Goal: Task Accomplishment & Management: Complete application form

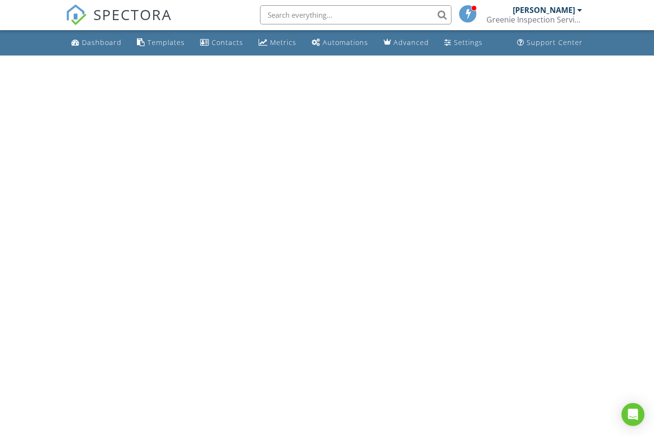
click at [310, 56] on html "SPECTORA Clarence Greene Greenie Inspection Services LLC Role: Inspector Dashbo…" at bounding box center [327, 28] width 654 height 56
click at [322, 56] on html "SPECTORA Clarence Greene Greenie Inspection Services LLC Role: Inspector Dashbo…" at bounding box center [327, 28] width 654 height 56
click at [111, 44] on div "Dashboard" at bounding box center [102, 42] width 40 height 9
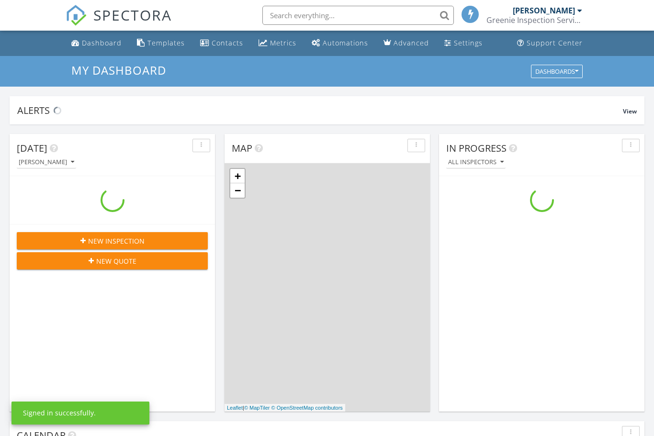
scroll to position [871, 654]
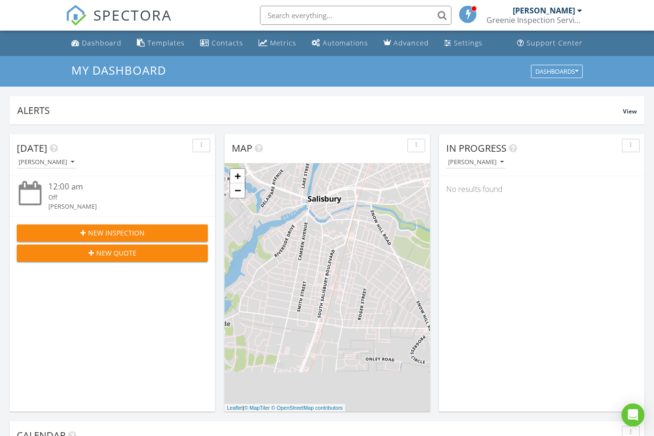
click at [153, 224] on button "New Inspection" at bounding box center [112, 232] width 191 height 17
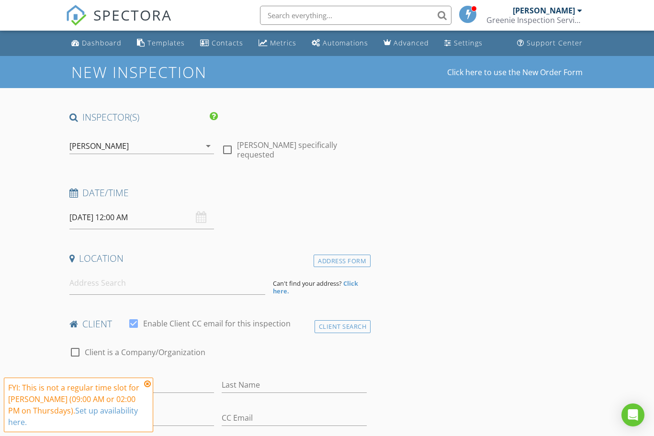
click at [201, 219] on div "[DATE] 12:00 AM" at bounding box center [141, 217] width 145 height 23
click at [157, 215] on input "[DATE] 12:00 AM" at bounding box center [141, 217] width 145 height 23
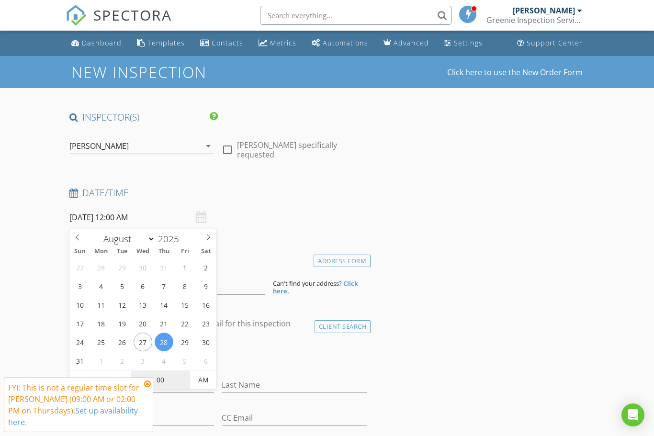
click at [169, 380] on input "00" at bounding box center [160, 380] width 59 height 19
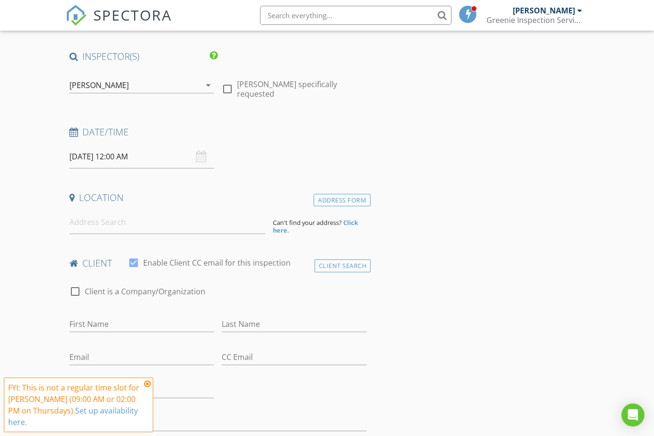
scroll to position [50, 0]
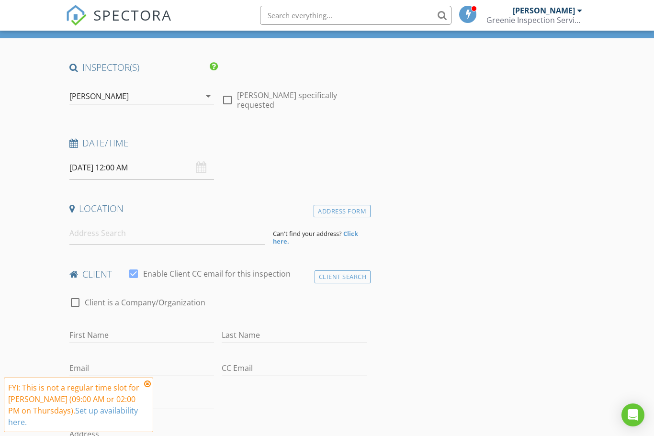
click at [118, 167] on input "[DATE] 12:00 AM" at bounding box center [141, 167] width 145 height 23
click at [146, 385] on icon at bounding box center [147, 384] width 7 height 8
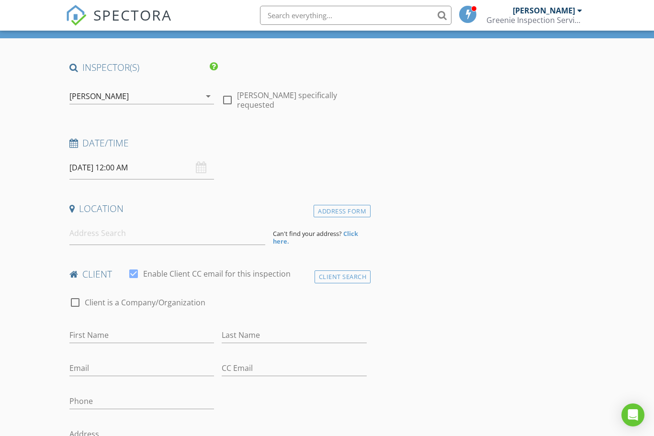
click at [124, 161] on input "[DATE] 12:00 AM" at bounding box center [141, 167] width 145 height 23
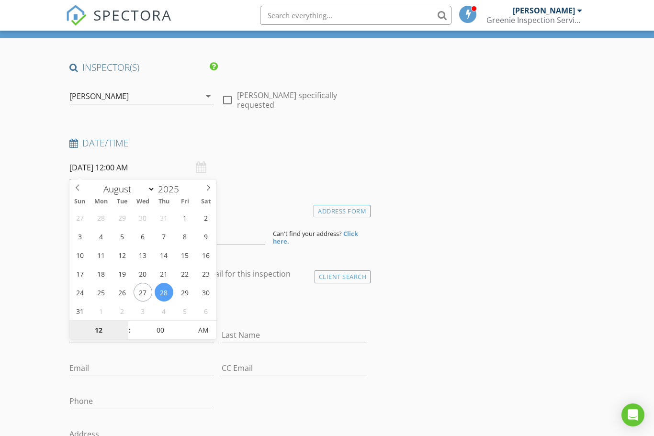
click at [116, 330] on input "12" at bounding box center [98, 330] width 59 height 19
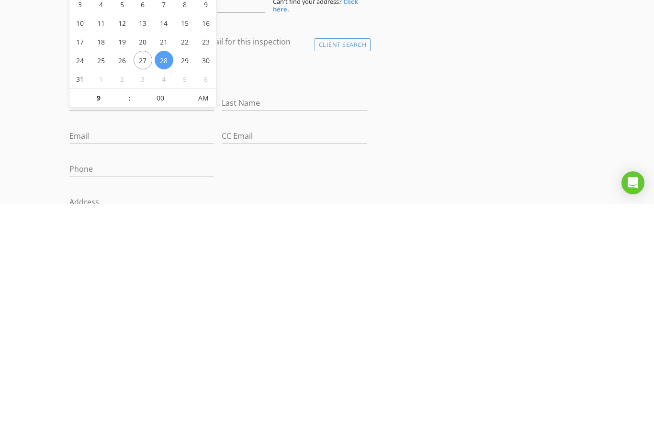
type input "09"
type input "[DATE] 9:00 AM"
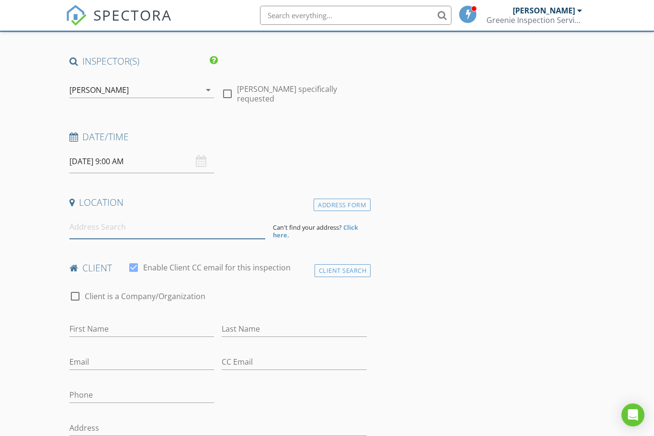
click at [104, 233] on input at bounding box center [167, 226] width 196 height 23
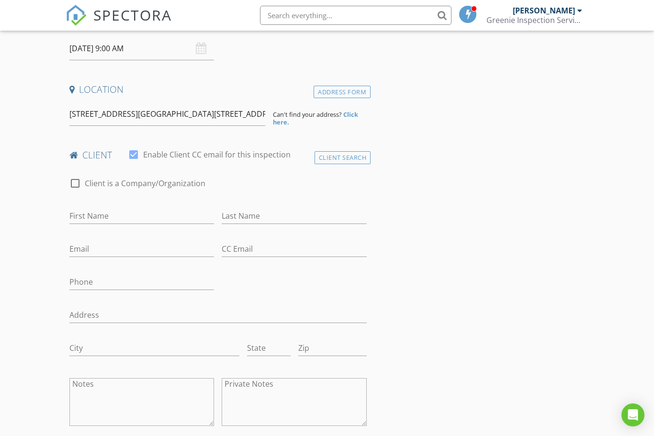
scroll to position [169, 0]
type input "[STREET_ADDRESS][GEOGRAPHIC_DATA][STREET_ADDRESS]"
click at [107, 211] on input "First Name" at bounding box center [141, 216] width 145 height 16
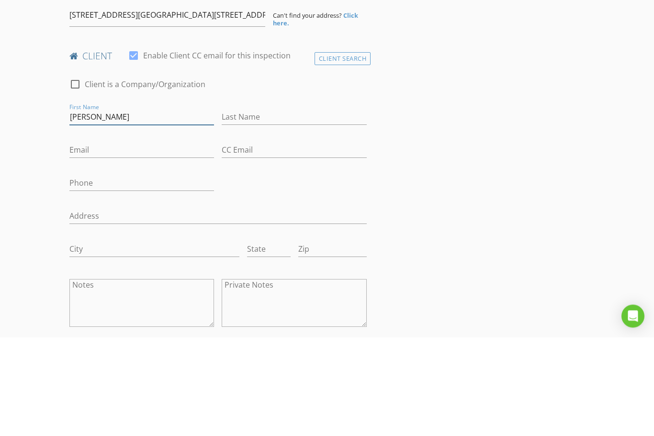
type input "[PERSON_NAME]"
click at [249, 208] on input "Last Name" at bounding box center [294, 216] width 145 height 16
type input "[PERSON_NAME]"
click at [106, 241] on input "Email" at bounding box center [141, 249] width 145 height 16
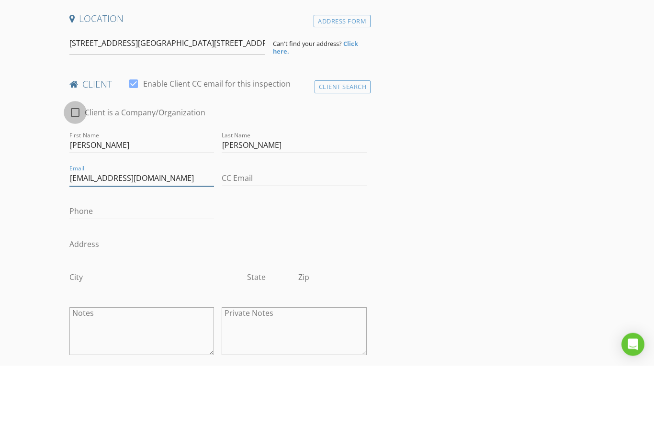
type input "[EMAIL_ADDRESS][DOMAIN_NAME]"
click at [73, 175] on div at bounding box center [75, 183] width 16 height 16
checkbox input "true"
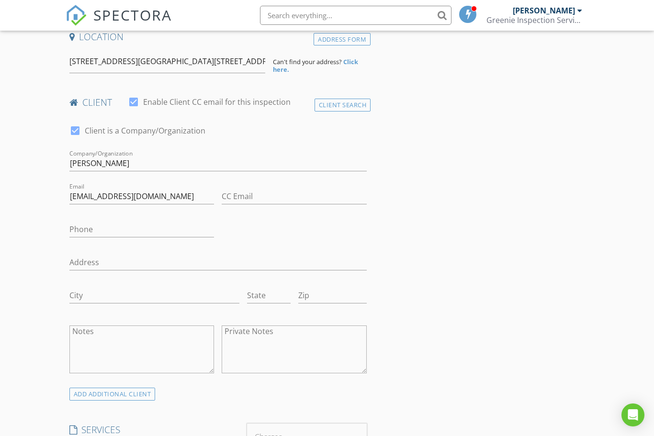
scroll to position [221, 0]
click at [111, 162] on input "[PERSON_NAME]" at bounding box center [217, 164] width 297 height 16
type input "T"
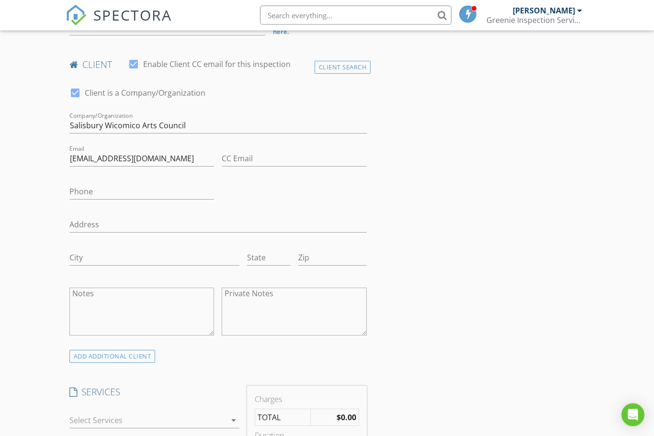
scroll to position [259, 0]
type input "Salisbury Wicomico Arts Council"
click at [89, 192] on input "Phone" at bounding box center [141, 192] width 145 height 16
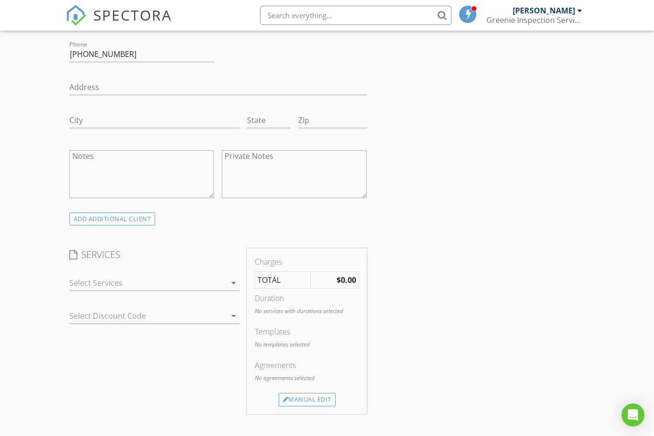
scroll to position [400, 0]
type input "[PHONE_NUMBER]"
click at [229, 276] on icon "arrow_drop_down" at bounding box center [233, 279] width 11 height 11
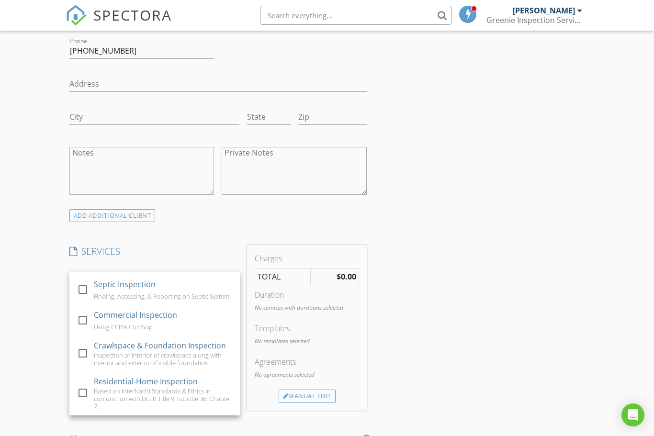
scroll to position [304, 0]
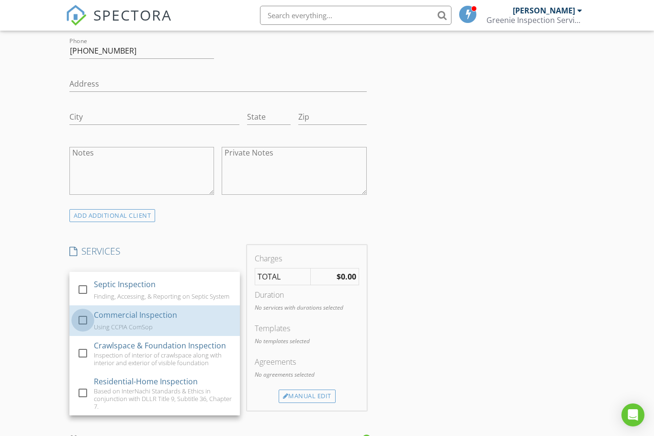
click at [85, 318] on div at bounding box center [83, 320] width 16 height 16
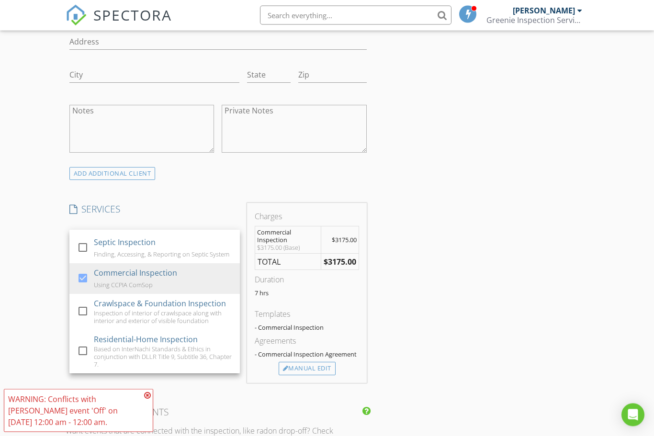
scroll to position [440, 0]
click at [320, 366] on div "Manual Edit" at bounding box center [306, 370] width 57 height 13
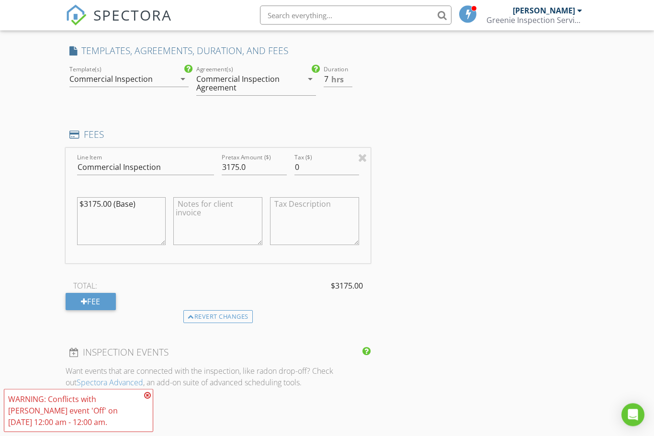
scroll to position [608, 0]
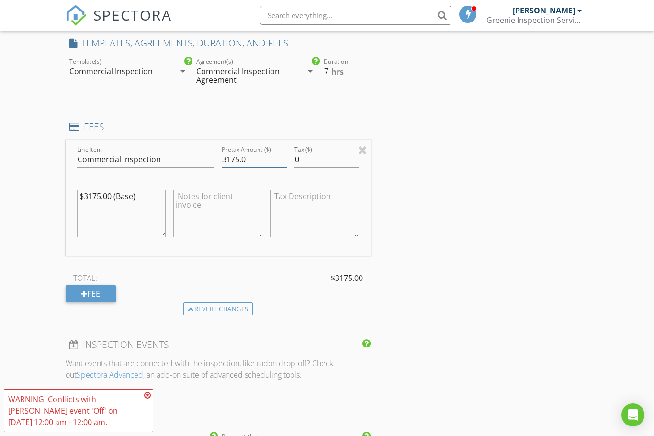
click at [252, 155] on input "3175.0" at bounding box center [254, 160] width 65 height 16
type input "3"
type input "2875"
click at [108, 202] on textarea "$3175.00 (Base)" at bounding box center [121, 213] width 89 height 48
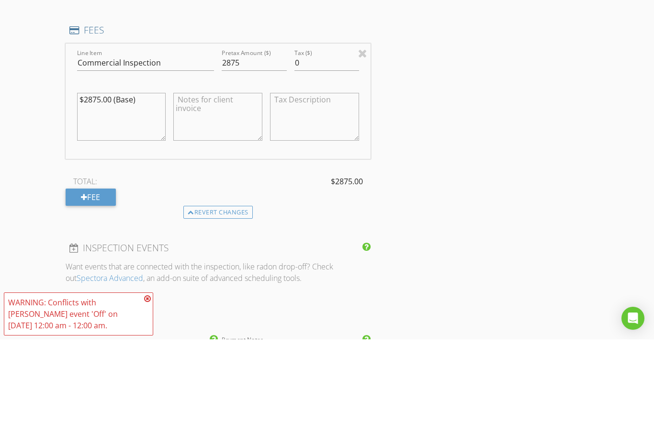
type textarea "$2875.00 (Base)"
click at [573, 181] on div "INSPECTOR(S) check_box [PERSON_NAME] PRIMARY [PERSON_NAME] arrow_drop_down chec…" at bounding box center [327, 295] width 523 height 1585
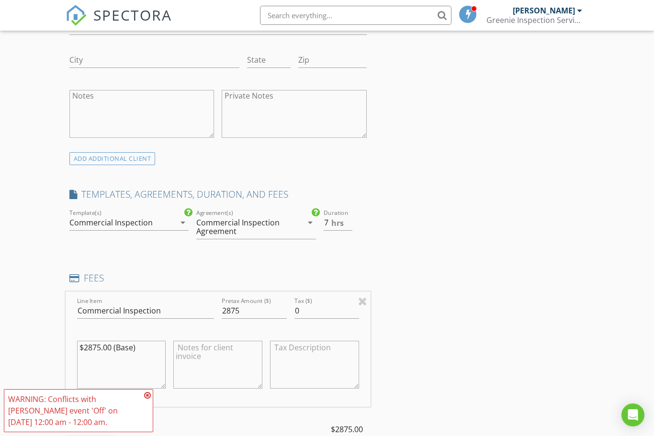
scroll to position [455, 0]
click at [325, 222] on input "7" at bounding box center [337, 224] width 29 height 16
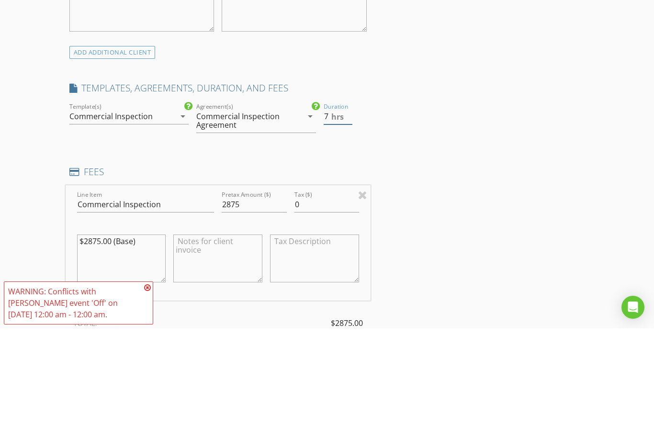
click at [332, 216] on input "7" at bounding box center [337, 224] width 29 height 16
click at [330, 216] on input "7" at bounding box center [337, 224] width 29 height 16
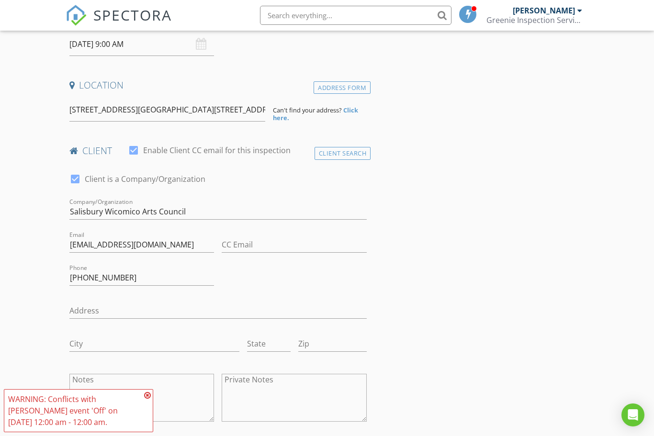
scroll to position [173, 0]
type input "6"
click at [198, 213] on input "Salisbury Wicomico Arts Council" at bounding box center [217, 212] width 297 height 16
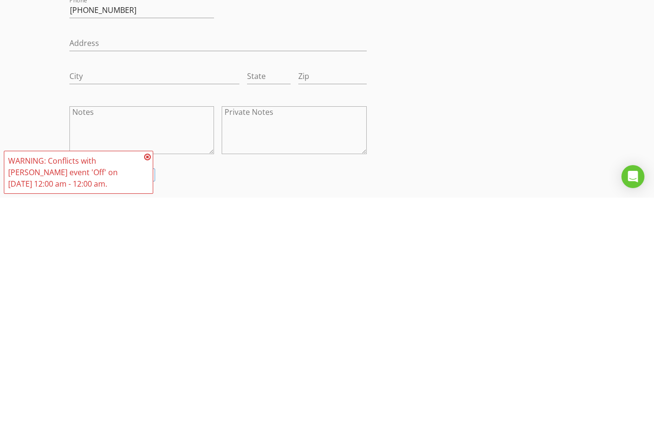
scroll to position [203, 0]
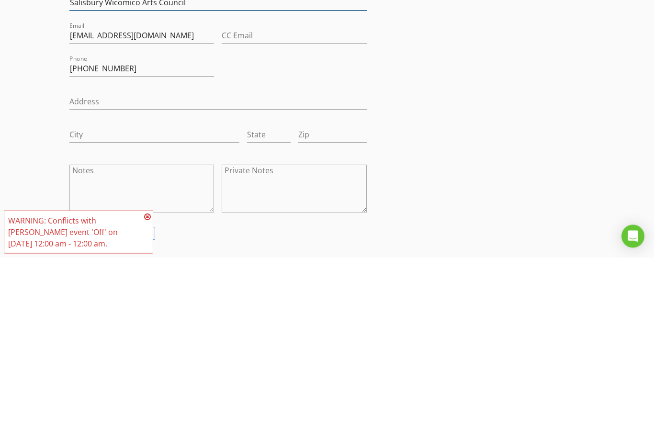
type input "Salisbury Wicomico Arts Council"
click at [104, 344] on textarea "Notes" at bounding box center [141, 368] width 145 height 48
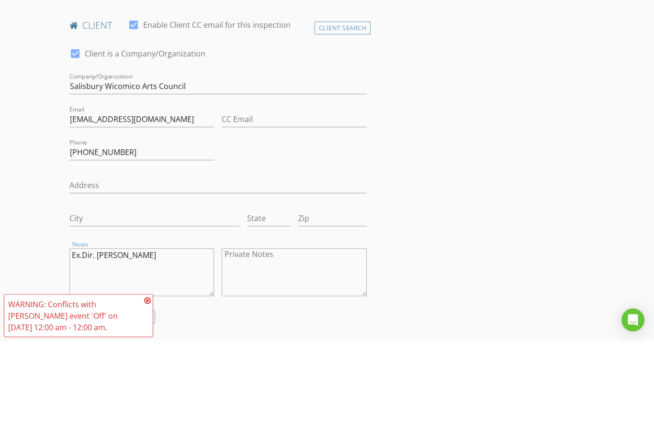
type textarea "Ex.Dir. [PERSON_NAME]"
click at [200, 174] on input "Salisbury Wicomico Arts Council" at bounding box center [217, 182] width 297 height 16
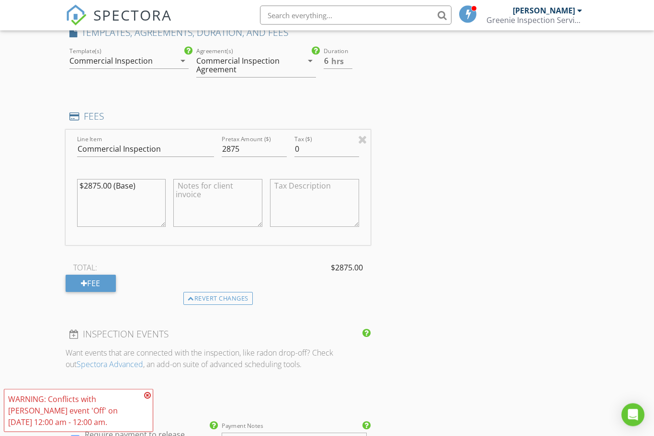
scroll to position [619, 0]
type input "Salisbury Wicomico Arts Council C/O [PERSON_NAME]"
click at [251, 142] on input "2875" at bounding box center [254, 149] width 65 height 16
click at [251, 145] on input "2950" at bounding box center [254, 149] width 65 height 16
type input "2875"
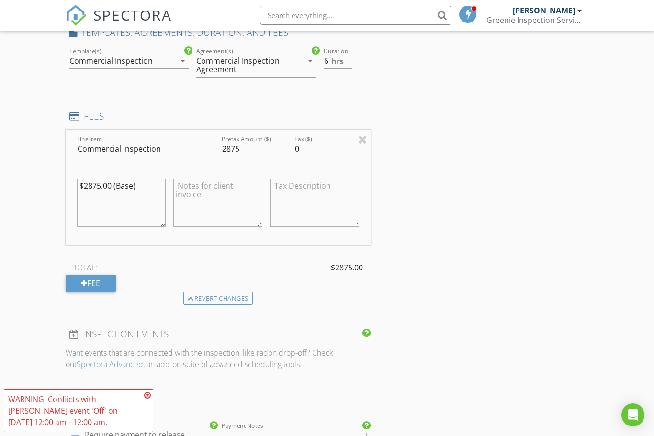
click at [151, 422] on div "WARNING: Conflicts with [PERSON_NAME] event 'Off' on [DATE] 12:00 am - 12:00 am." at bounding box center [78, 410] width 149 height 43
click at [150, 399] on icon at bounding box center [147, 395] width 7 height 8
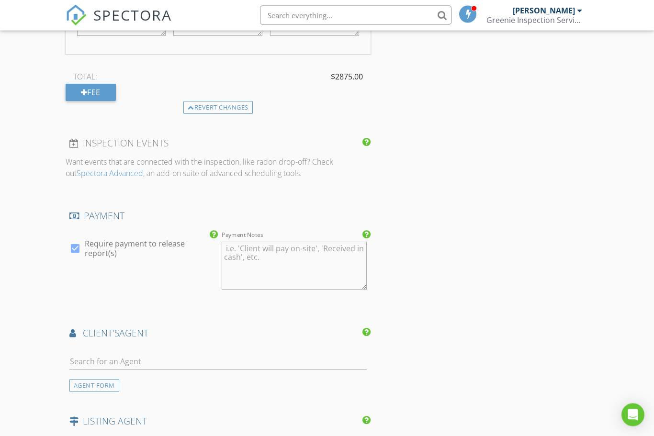
scroll to position [809, 0]
click at [74, 247] on div at bounding box center [75, 248] width 16 height 16
checkbox input "false"
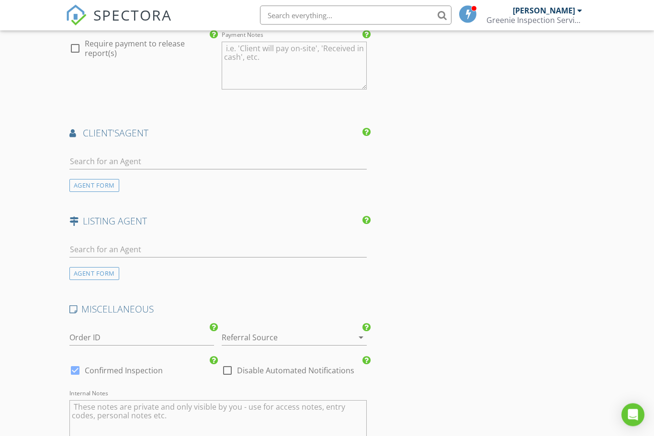
scroll to position [1000, 0]
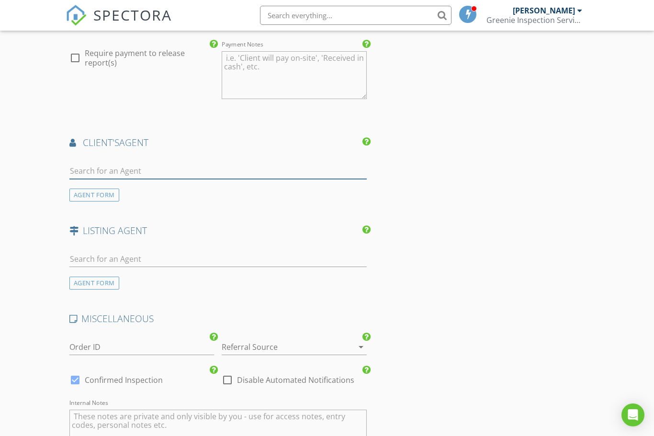
click at [126, 166] on input "text" at bounding box center [217, 171] width 297 height 16
type input "Dav"
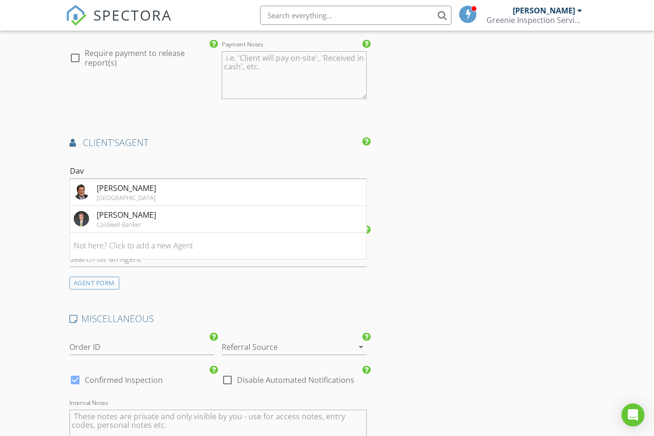
click at [155, 212] on li "[PERSON_NAME] Coldwell Banker" at bounding box center [218, 219] width 296 height 27
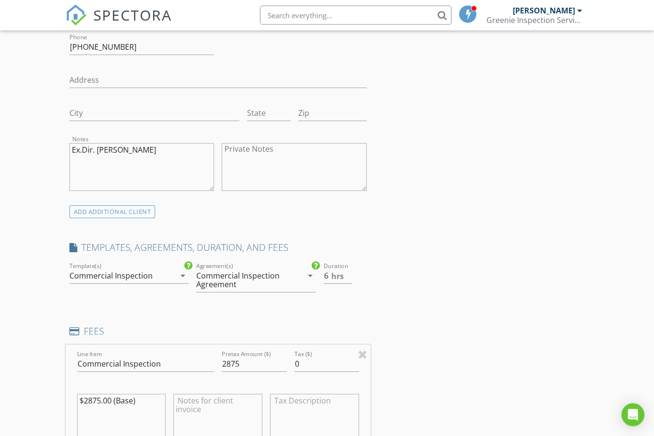
scroll to position [404, 0]
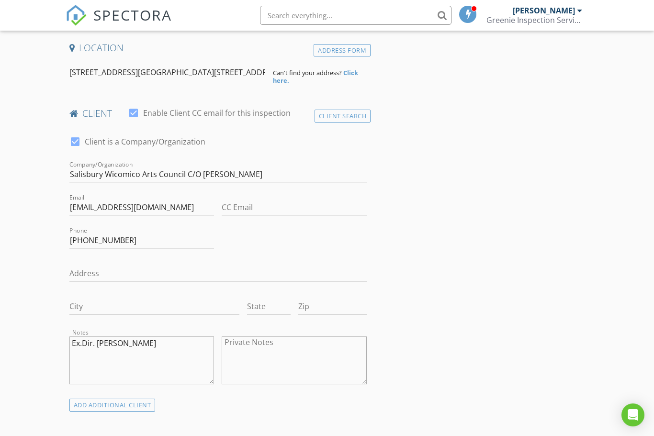
scroll to position [208, 0]
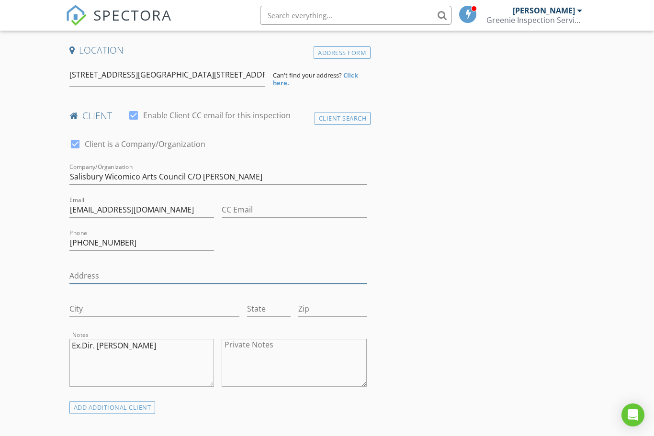
click at [112, 273] on input "Address" at bounding box center [217, 276] width 297 height 16
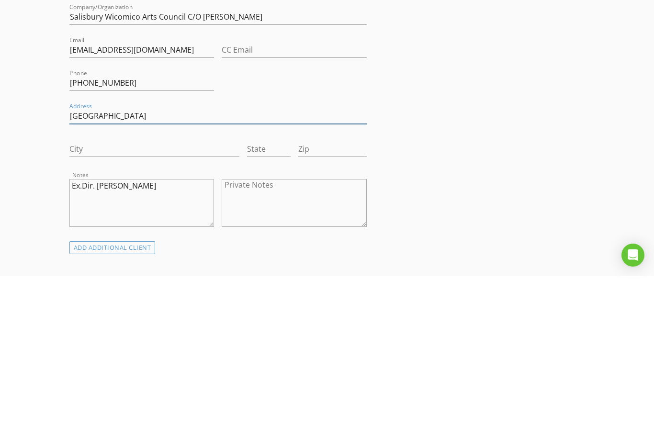
type input "[GEOGRAPHIC_DATA]"
click at [120, 301] on input "City" at bounding box center [154, 309] width 170 height 16
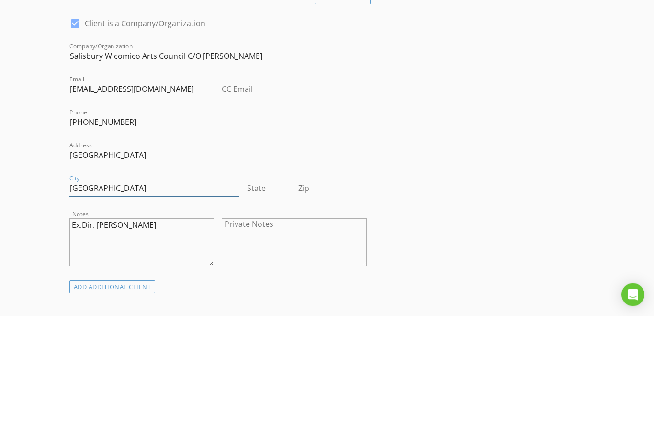
type input "[GEOGRAPHIC_DATA]"
click at [269, 301] on input "State" at bounding box center [268, 309] width 43 height 16
type input "Md"
click at [327, 301] on input "Zip" at bounding box center [332, 309] width 68 height 16
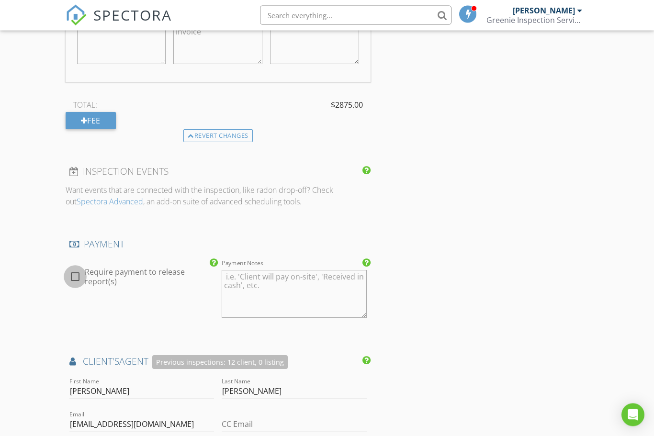
scroll to position [781, 0]
type input "21801"
click at [78, 278] on div at bounding box center [75, 276] width 16 height 16
checkbox input "true"
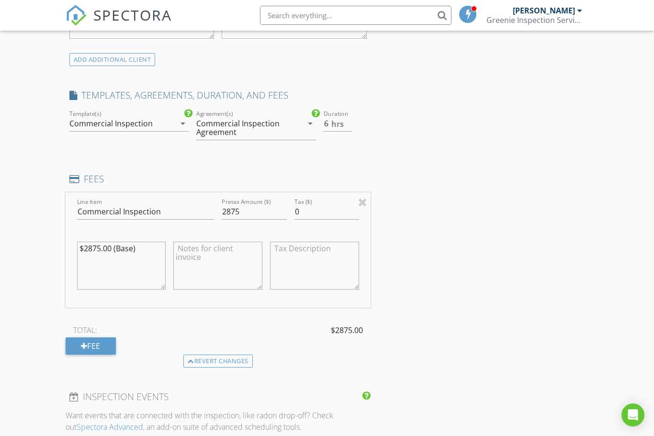
scroll to position [533, 0]
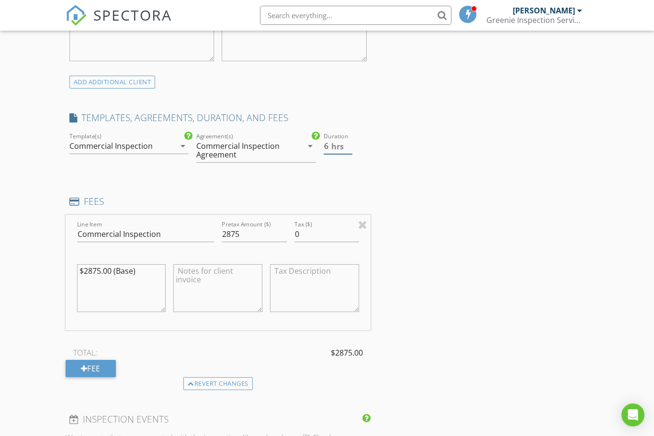
click at [331, 140] on input "6" at bounding box center [337, 146] width 29 height 16
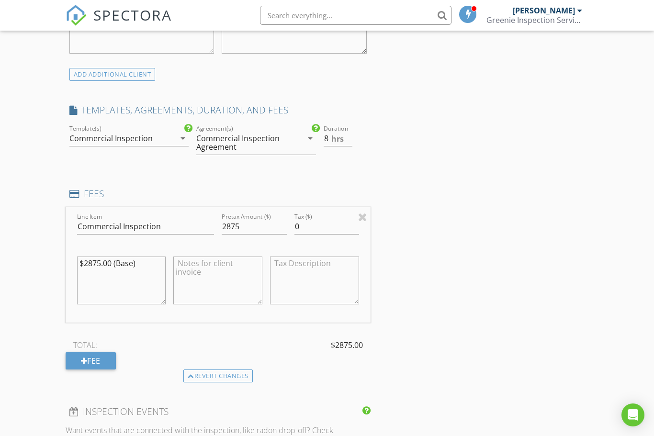
scroll to position [541, 0]
type input "8"
click at [233, 225] on input "2875" at bounding box center [254, 227] width 65 height 16
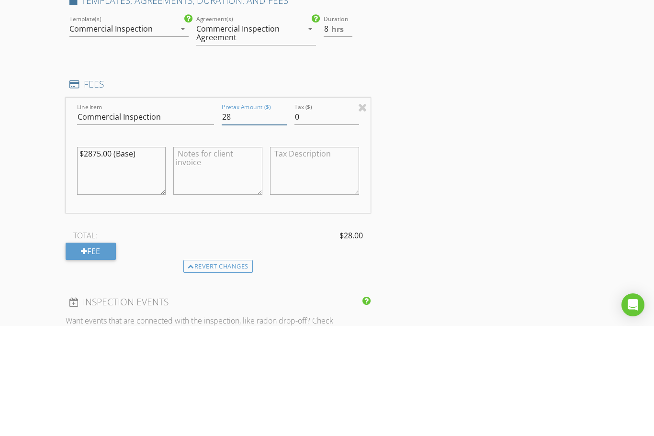
type input "2"
type input "3"
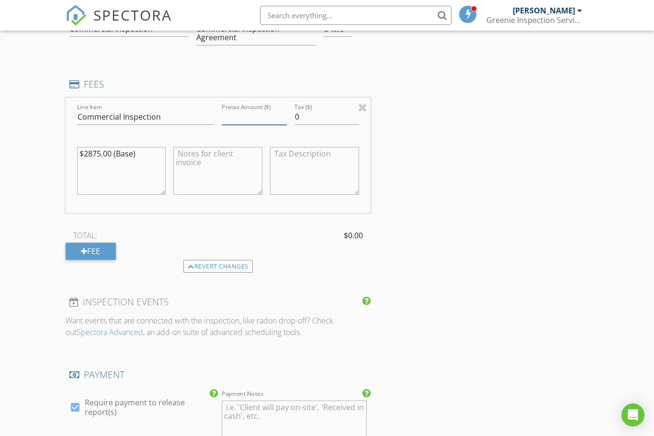
click at [251, 120] on input "Pretax Amount ($)" at bounding box center [254, 117] width 65 height 16
type input "3185.00"
click at [99, 152] on textarea "$2875.00 (Base)" at bounding box center [121, 171] width 89 height 48
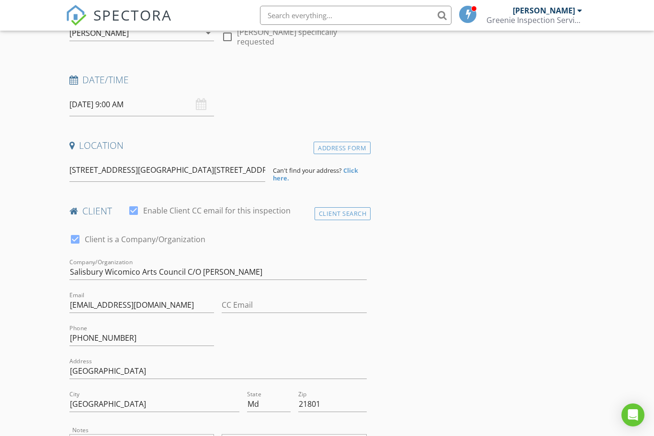
scroll to position [107, 0]
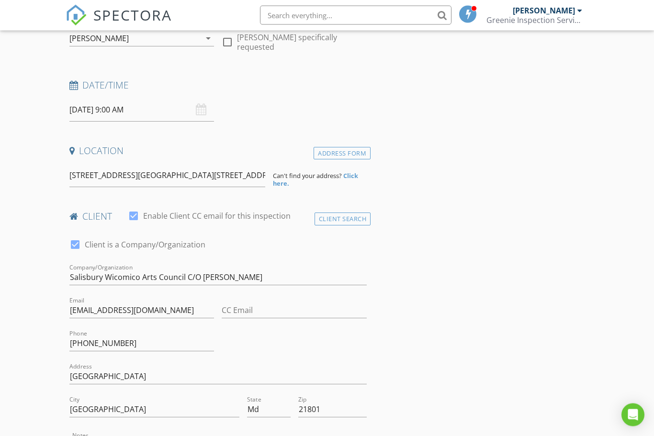
type textarea "$3185.00 (Base)"
click at [348, 173] on strong "Click here." at bounding box center [315, 180] width 85 height 16
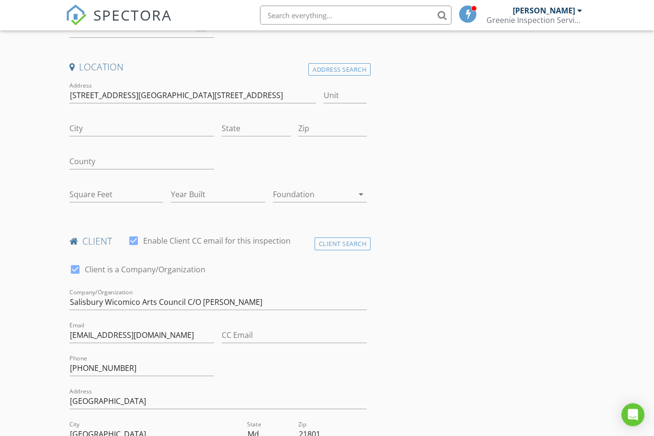
scroll to position [196, 0]
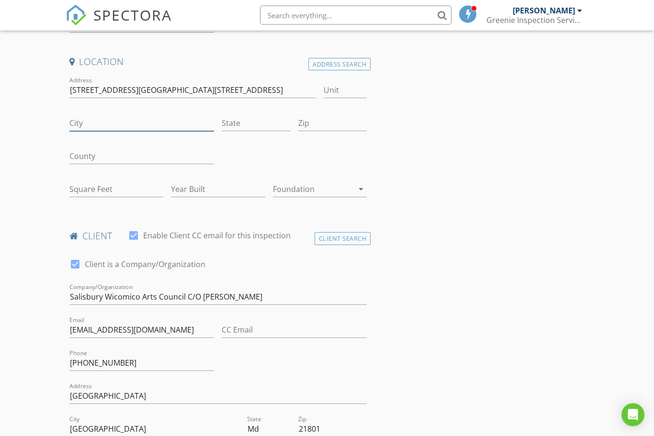
click at [97, 124] on input "City" at bounding box center [141, 124] width 145 height 16
type input "[GEOGRAPHIC_DATA]"
click at [263, 126] on input "State" at bounding box center [256, 124] width 68 height 16
type input "Md"
click at [319, 120] on input "Zip" at bounding box center [332, 124] width 68 height 16
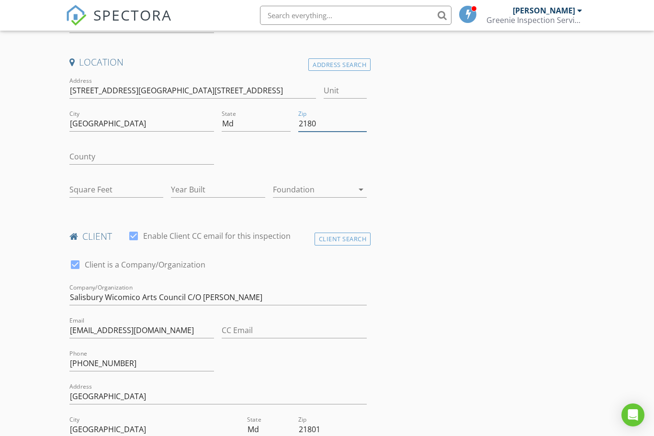
type input "21801"
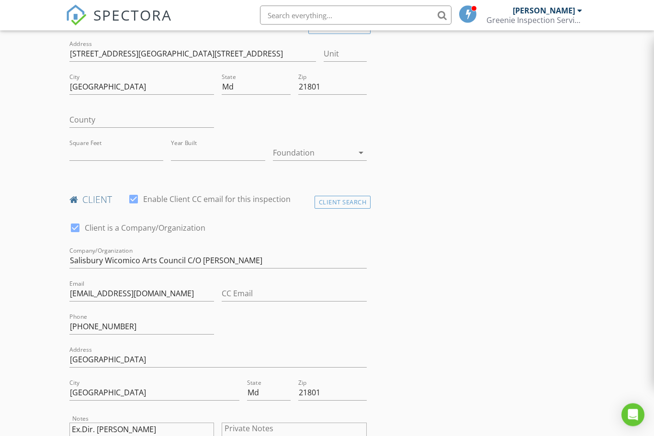
type input "750"
type input "1940"
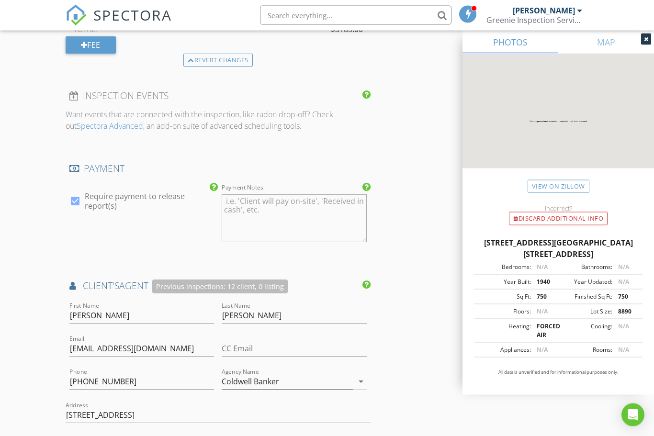
scroll to position [1031, 0]
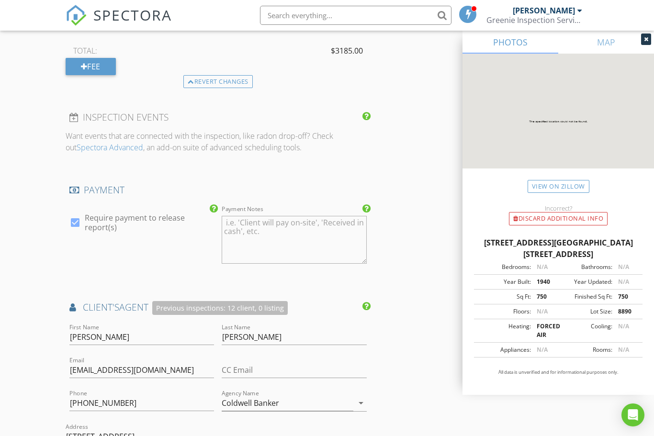
type input "21801"
click at [646, 38] on icon at bounding box center [645, 39] width 4 height 6
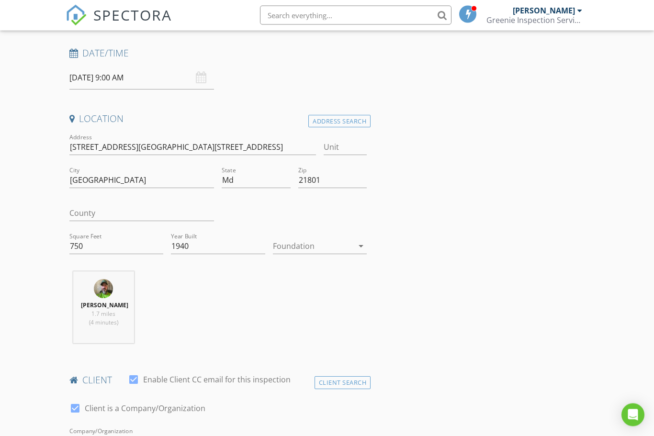
scroll to position [136, 0]
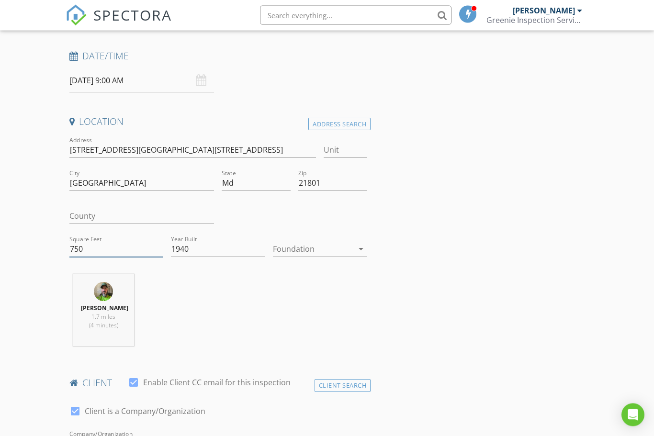
click at [89, 244] on input "750" at bounding box center [116, 250] width 94 height 16
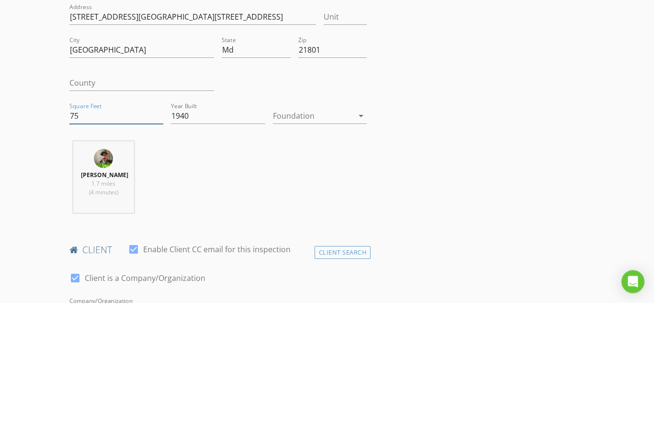
type input "7"
type input "8"
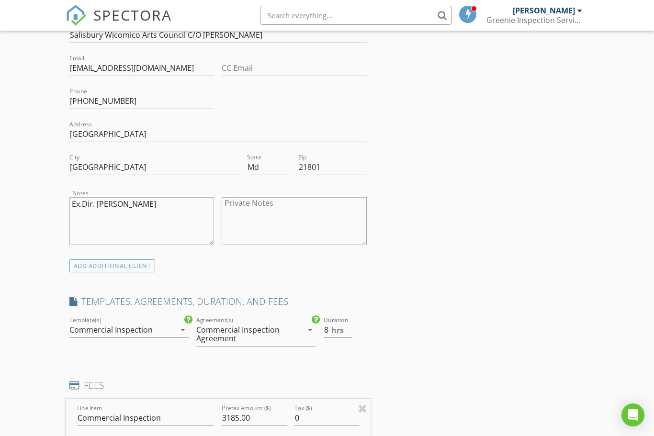
scroll to position [545, 0]
click at [131, 139] on input "[GEOGRAPHIC_DATA]" at bounding box center [217, 135] width 297 height 16
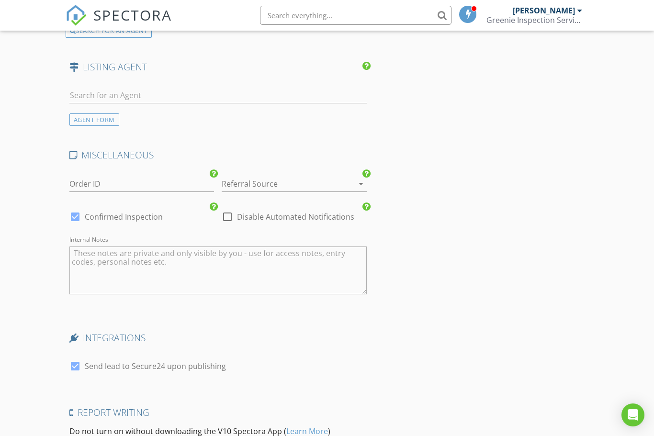
scroll to position [1735, 0]
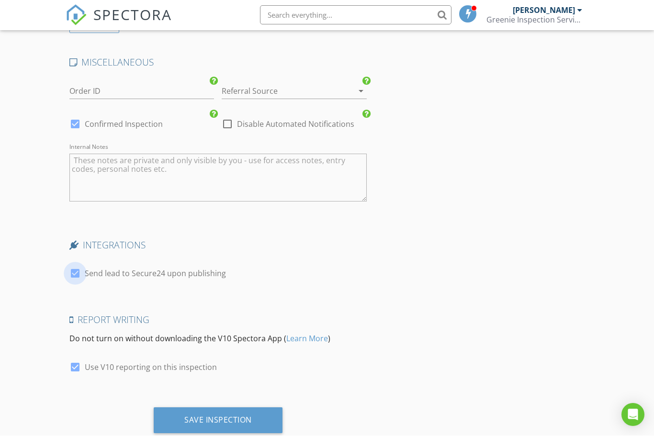
type input "[STREET_ADDRESS]"
click at [78, 278] on div at bounding box center [75, 274] width 16 height 16
checkbox input "false"
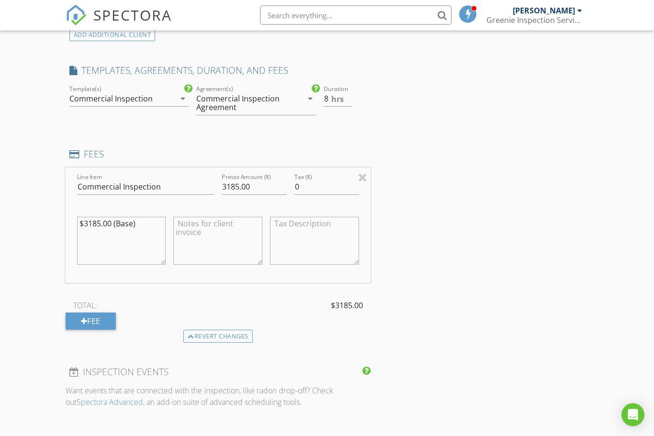
scroll to position [776, 0]
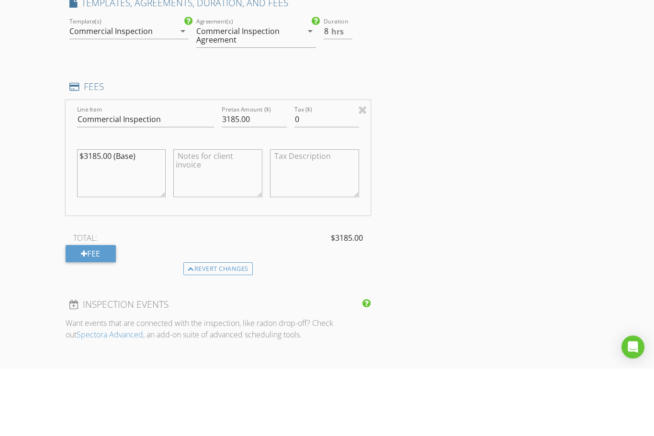
click at [200, 234] on textarea at bounding box center [217, 241] width 89 height 48
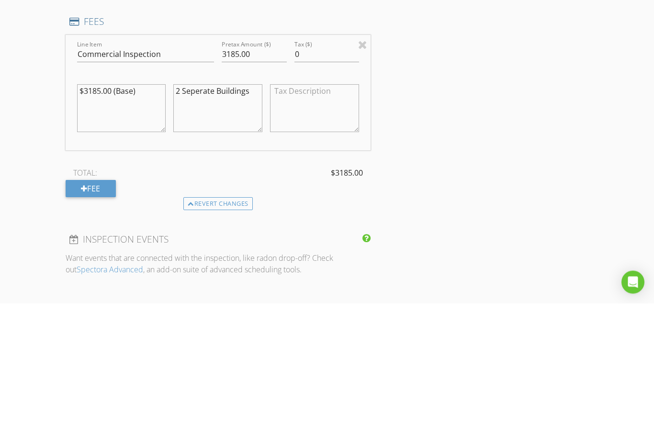
click at [204, 217] on textarea "2 Seperate Buildings" at bounding box center [217, 241] width 89 height 48
click at [251, 217] on textarea "2 Separate Buildings" at bounding box center [217, 241] width 89 height 48
type textarea "2 Separate Buildings @approx 7,0000"
type textarea "$3185.00 (Base)"
click at [240, 217] on textarea "2 Separate Buildings @approx 7,0000" at bounding box center [217, 241] width 89 height 48
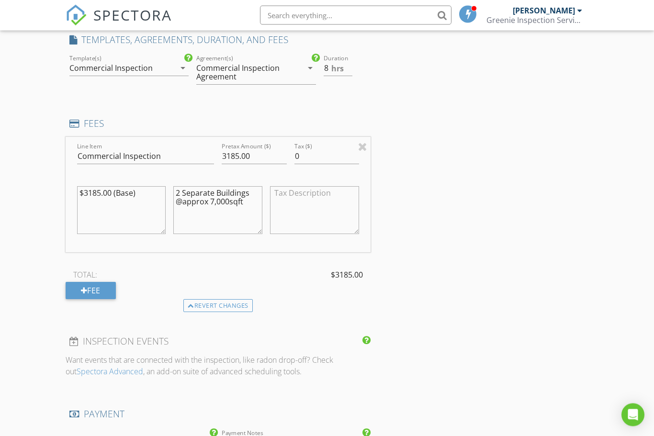
scroll to position [801, 0]
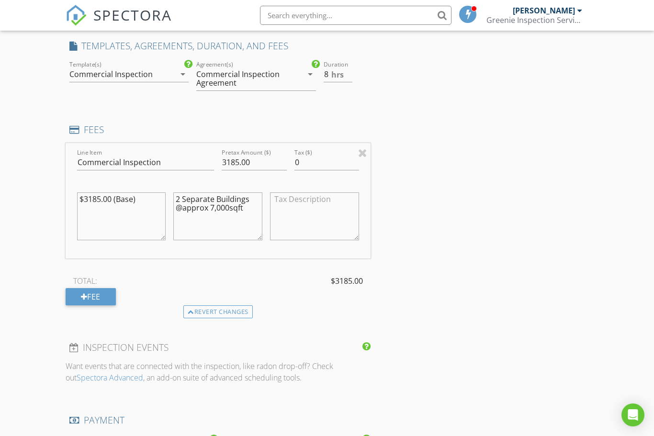
click at [243, 211] on textarea "2 Separate Buildings @approx 7,000sqft" at bounding box center [217, 216] width 89 height 48
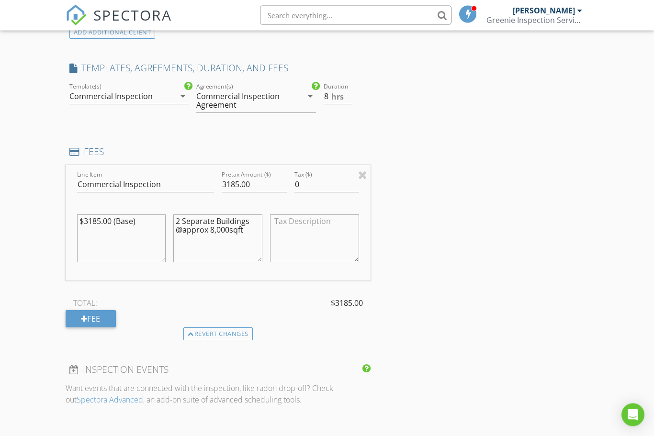
scroll to position [779, 0]
click at [413, 244] on div "INSPECTOR(S) check_box [PERSON_NAME] PRIMARY [PERSON_NAME] arrow_drop_down chec…" at bounding box center [327, 364] width 523 height 2065
click at [241, 234] on textarea "2 Separate Buildings @approx 8,000sqft" at bounding box center [217, 238] width 89 height 48
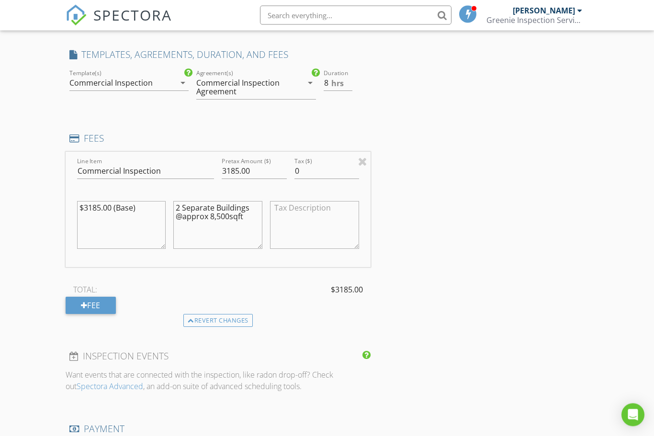
scroll to position [793, 0]
type textarea "2 Separate Buildings @approx 8,500sqft"
click at [235, 178] on input "3185.00" at bounding box center [254, 171] width 65 height 16
type input "3145.00"
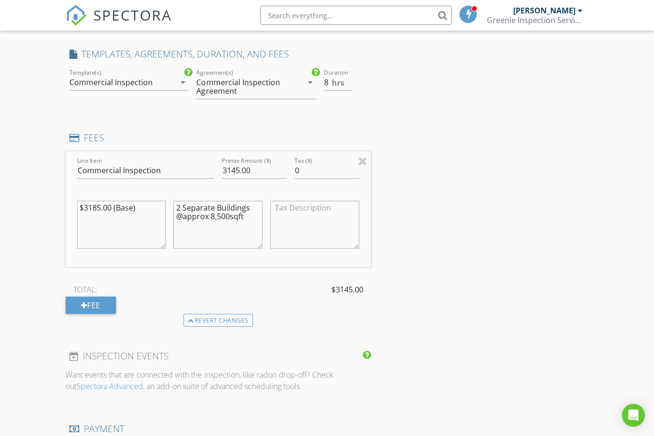
click at [97, 211] on textarea "$3185.00 (Base)" at bounding box center [121, 224] width 89 height 48
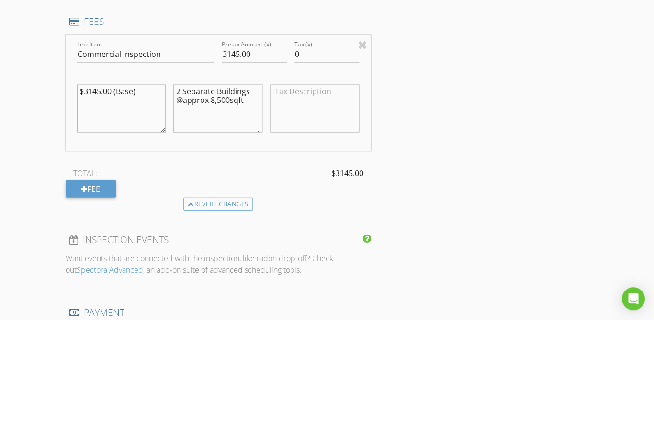
scroll to position [909, 0]
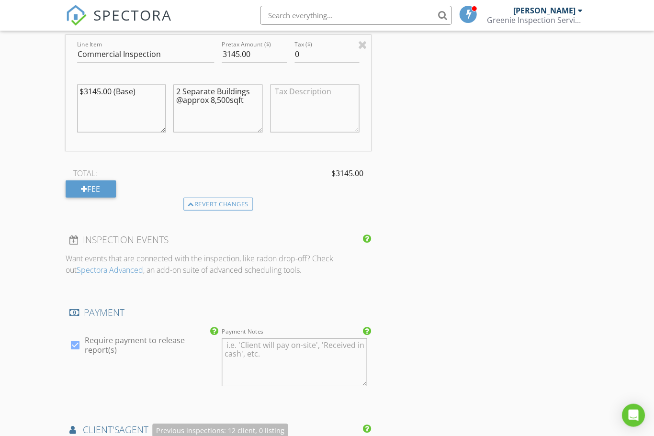
type textarea "$3145.00 (Base)"
click at [361, 176] on span "$3145.00" at bounding box center [347, 172] width 32 height 11
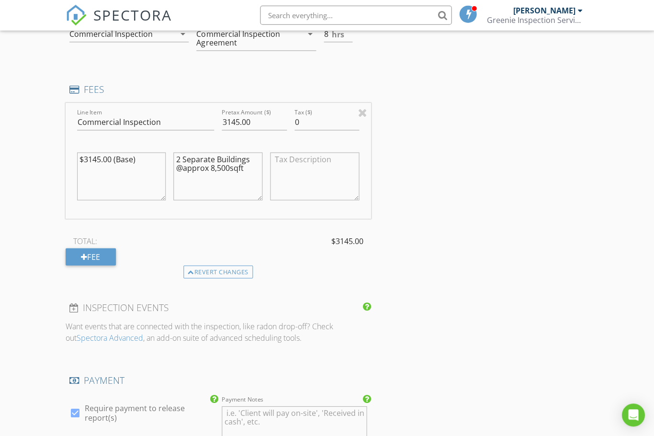
scroll to position [842, 0]
click at [249, 175] on textarea "2 Separate Buildings @approx 8,500sqft" at bounding box center [217, 176] width 89 height 48
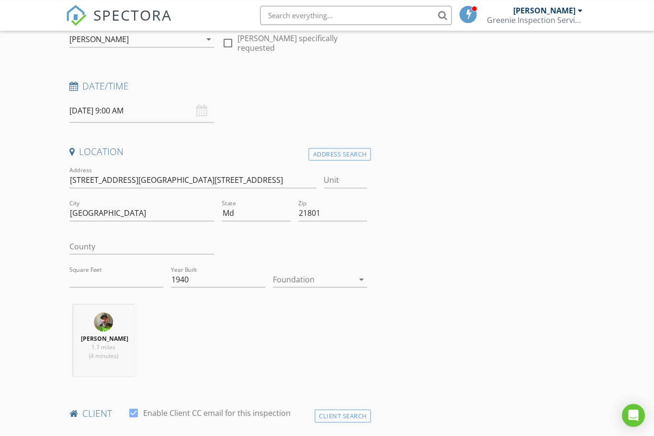
scroll to position [107, 0]
type textarea "2 Separate Buildings @approx 8,500sqft at .37/sqft"
click at [92, 274] on input "Square Feet" at bounding box center [116, 279] width 94 height 16
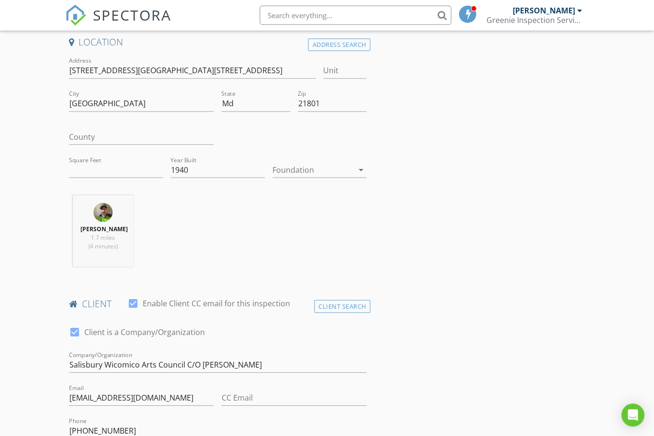
scroll to position [215, 0]
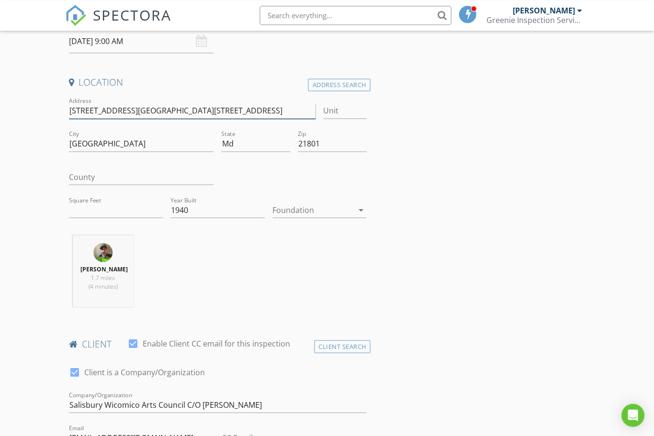
click at [200, 105] on input "[STREET_ADDRESS][GEOGRAPHIC_DATA][STREET_ADDRESS]" at bounding box center [192, 111] width 246 height 16
type input "[STREET_ADDRESS] & [STREET_ADDRESS]"
type input "750"
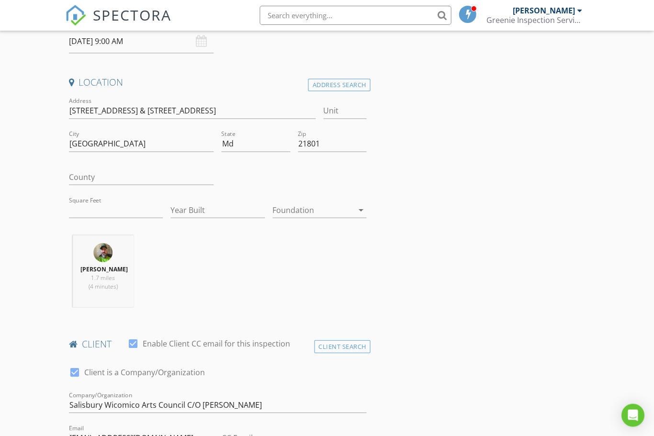
type input "1940"
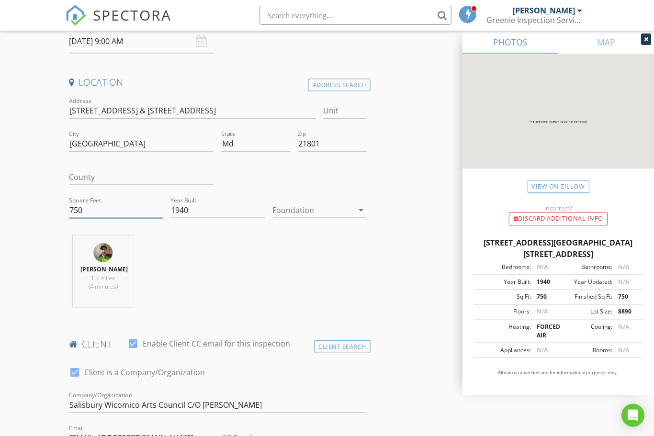
click at [96, 208] on input "750" at bounding box center [116, 210] width 94 height 16
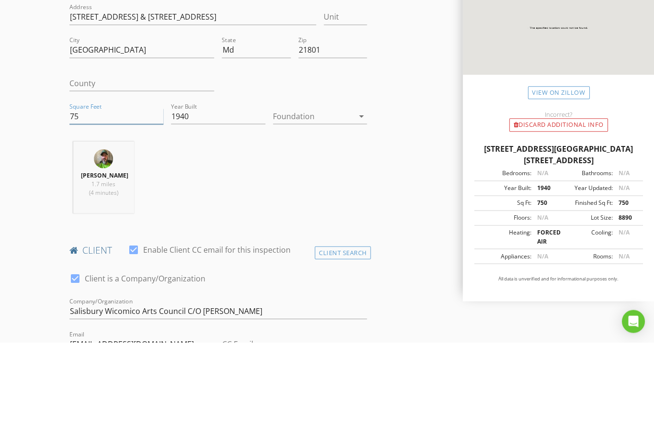
type input "7"
type input "8"
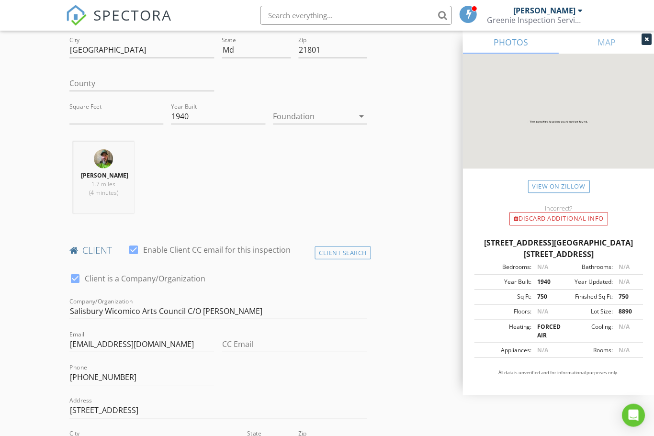
click at [648, 37] on div at bounding box center [646, 38] width 10 height 11
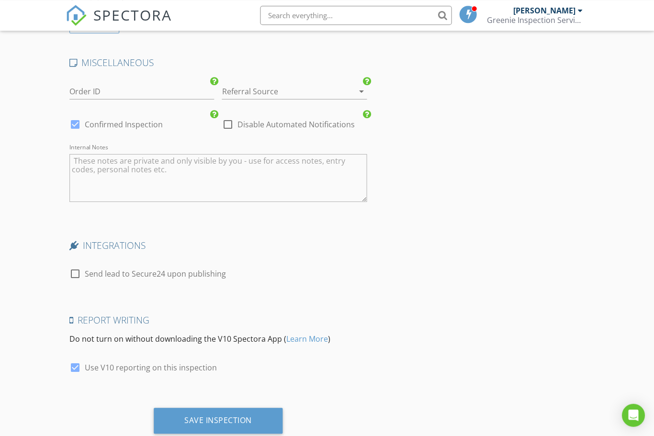
scroll to position [1736, 0]
click at [208, 424] on div "Save Inspection" at bounding box center [217, 420] width 67 height 10
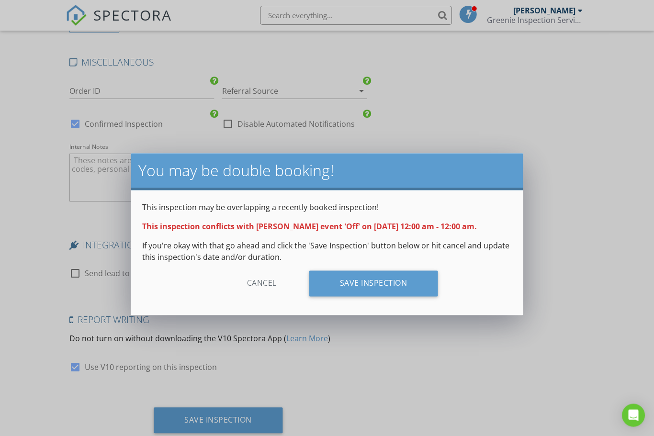
click at [383, 282] on div "Save Inspection" at bounding box center [373, 283] width 129 height 26
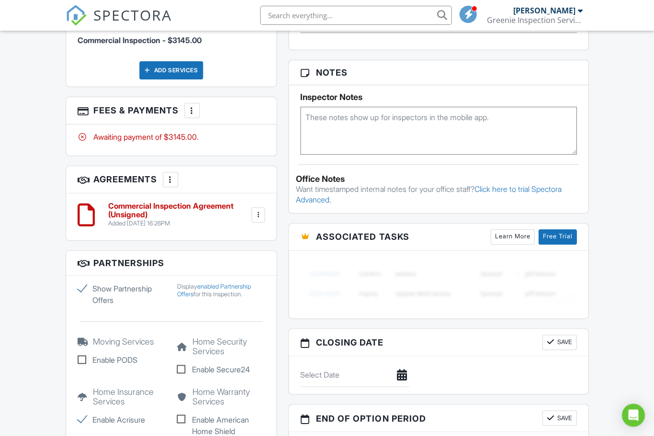
scroll to position [594, 0]
